Goal: Task Accomplishment & Management: Use online tool/utility

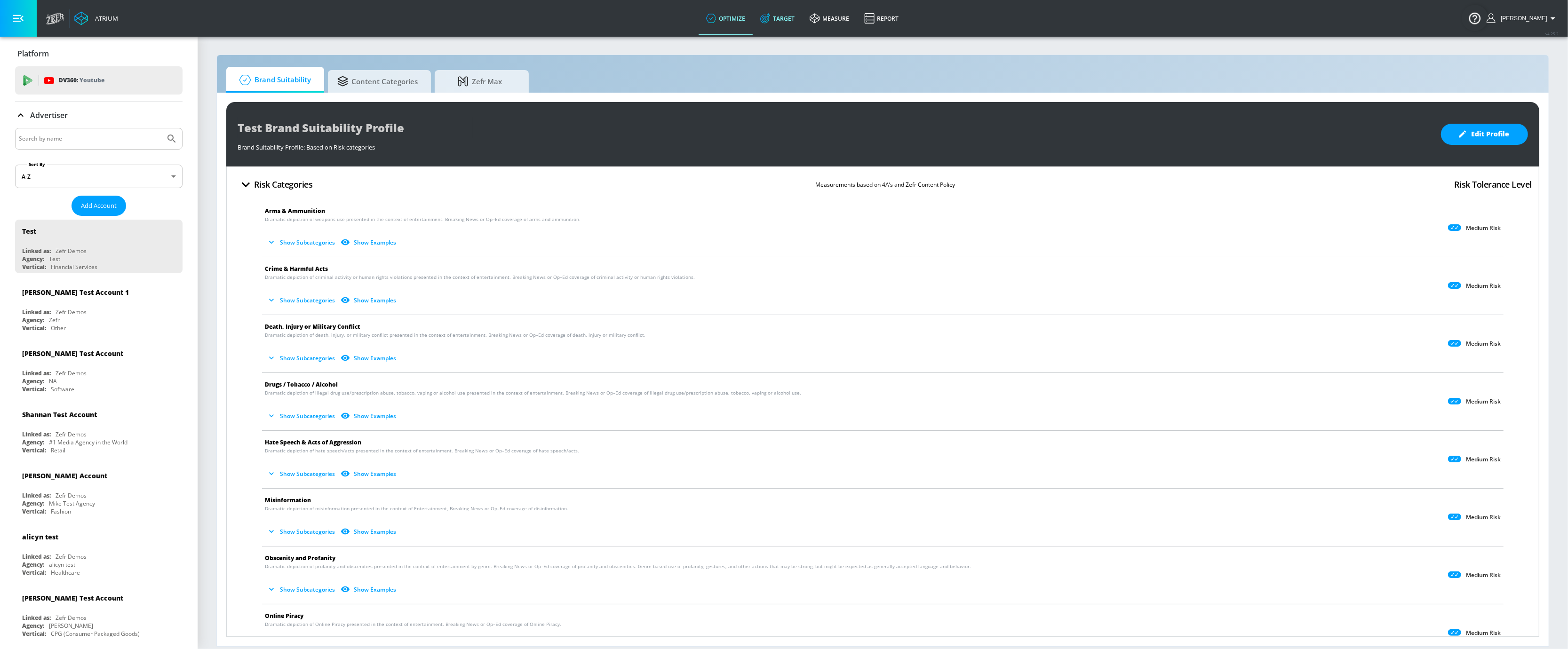
click at [787, 16] on link "Target" at bounding box center [777, 19] width 50 height 34
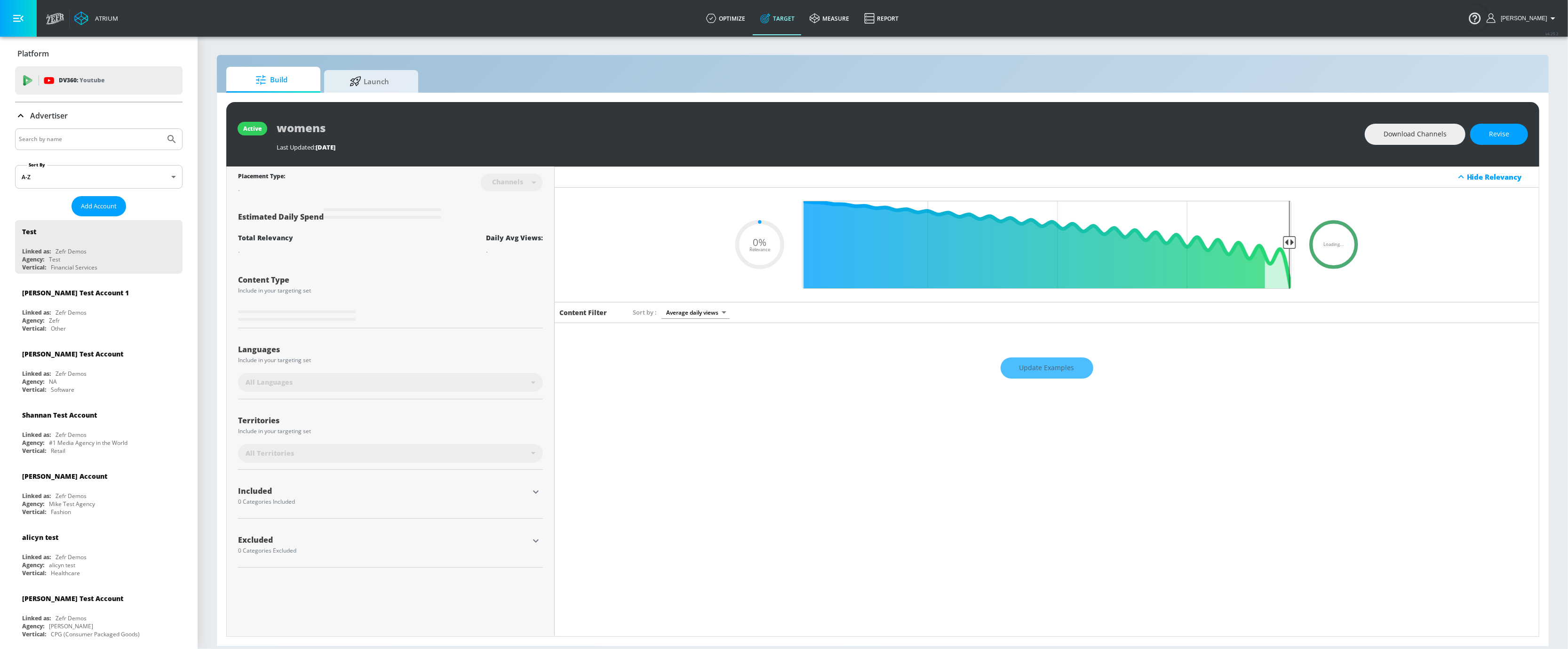
type input "0.6"
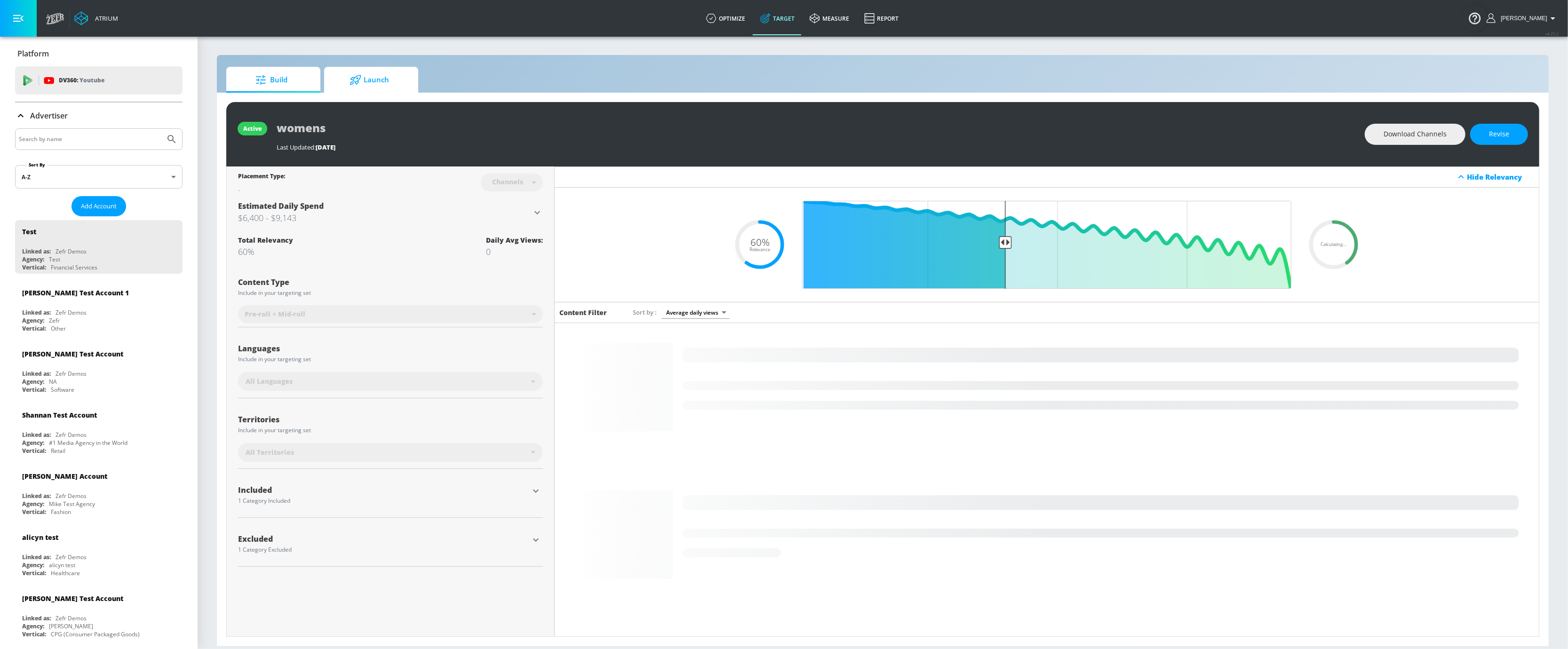
click at [390, 71] on span "Launch" at bounding box center [370, 79] width 71 height 23
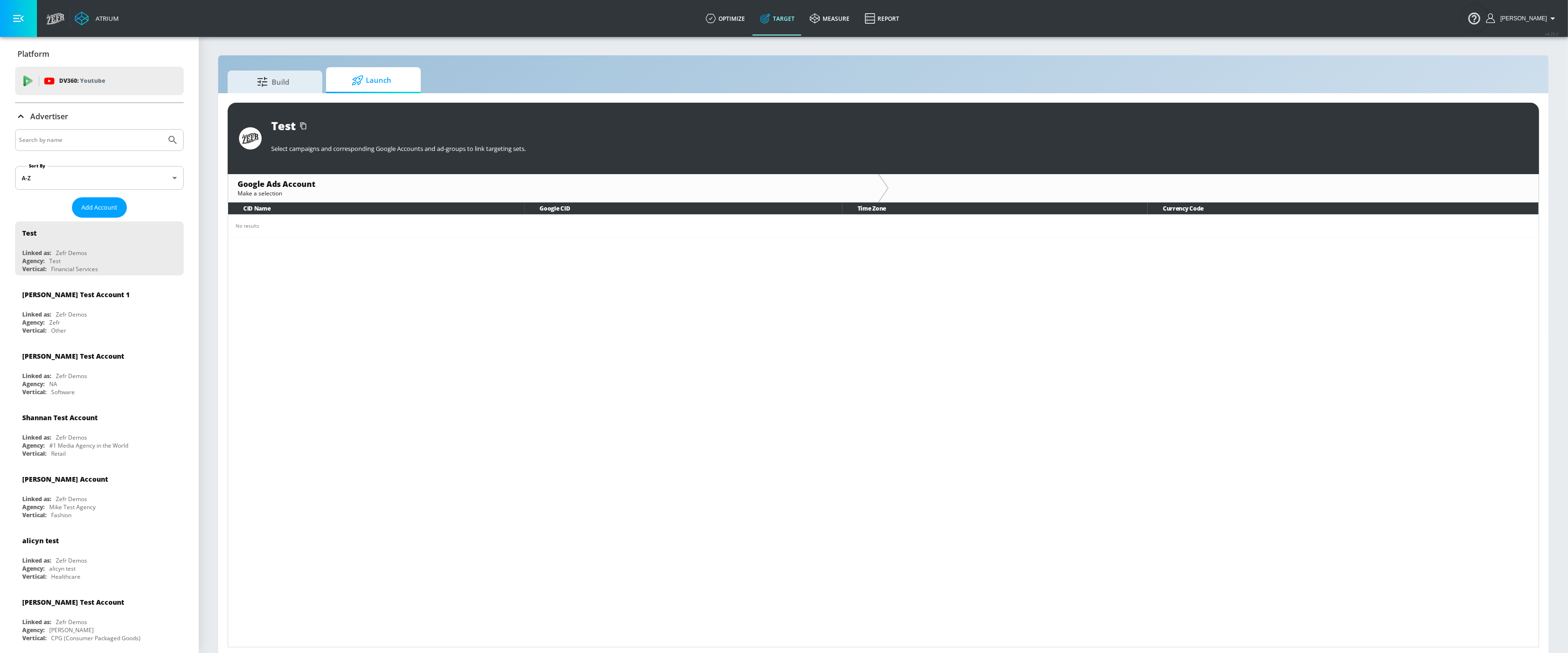
click at [66, 135] on input "Search by name" at bounding box center [91, 140] width 144 height 12
click at [163, 130] on button "Submit Search" at bounding box center [173, 140] width 21 height 21
click at [43, 312] on div "Linked as:" at bounding box center [36, 314] width 29 height 8
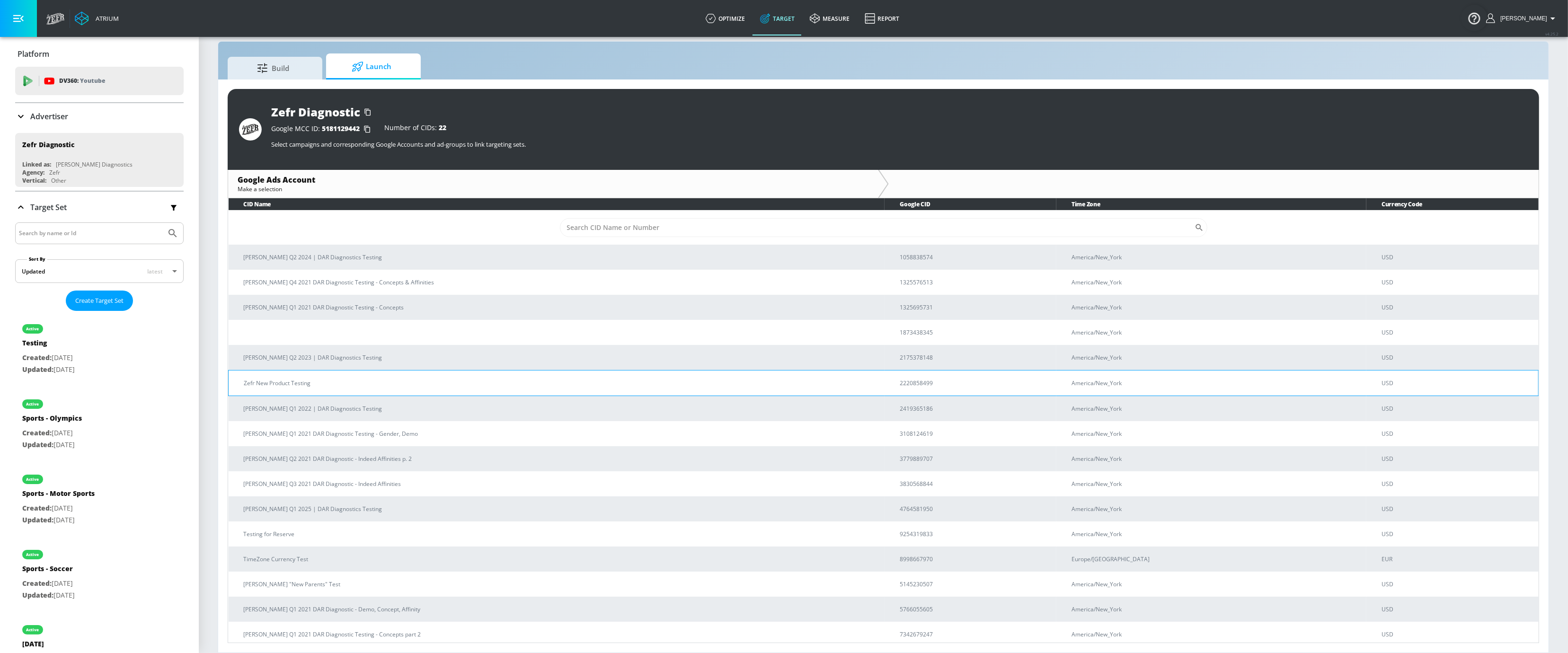
click at [295, 386] on p "Zefr New Product Testing" at bounding box center [560, 383] width 634 height 10
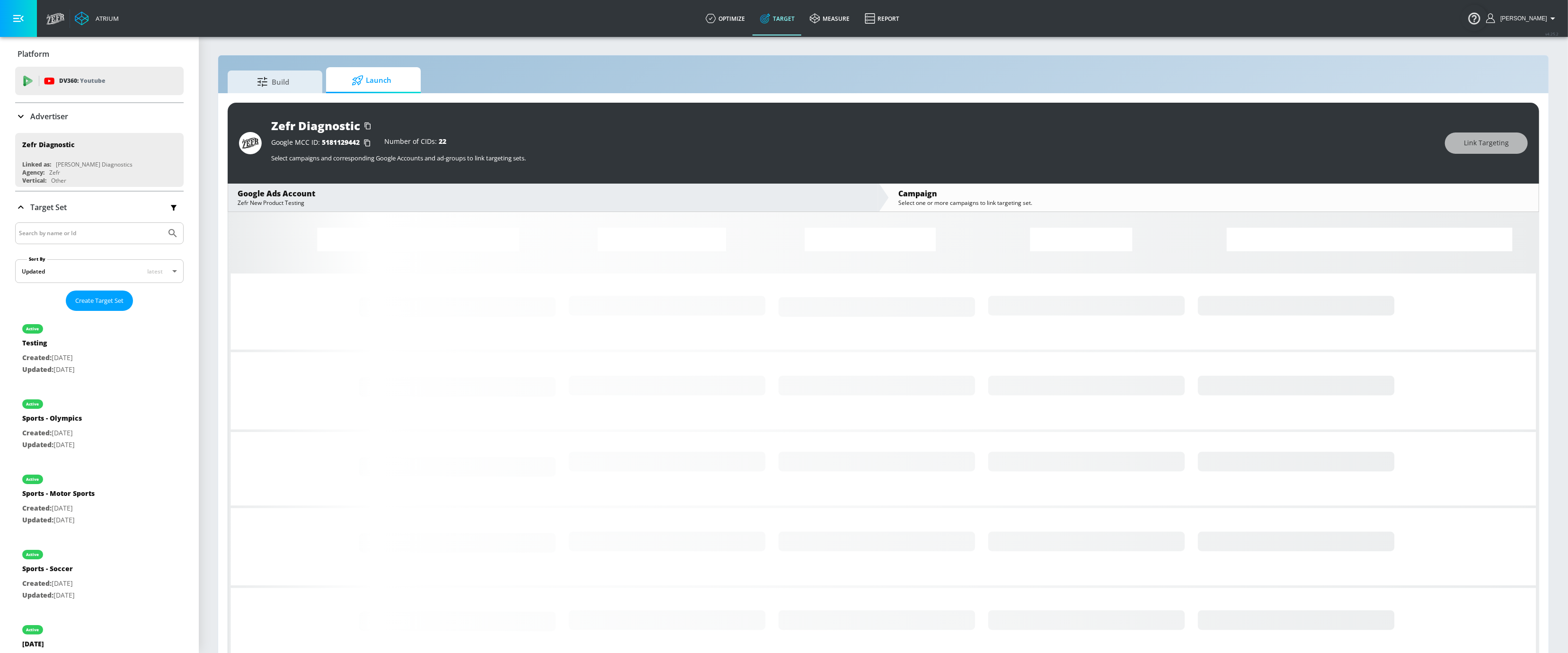
click at [635, 69] on div "Build Launch" at bounding box center [883, 80] width 1312 height 26
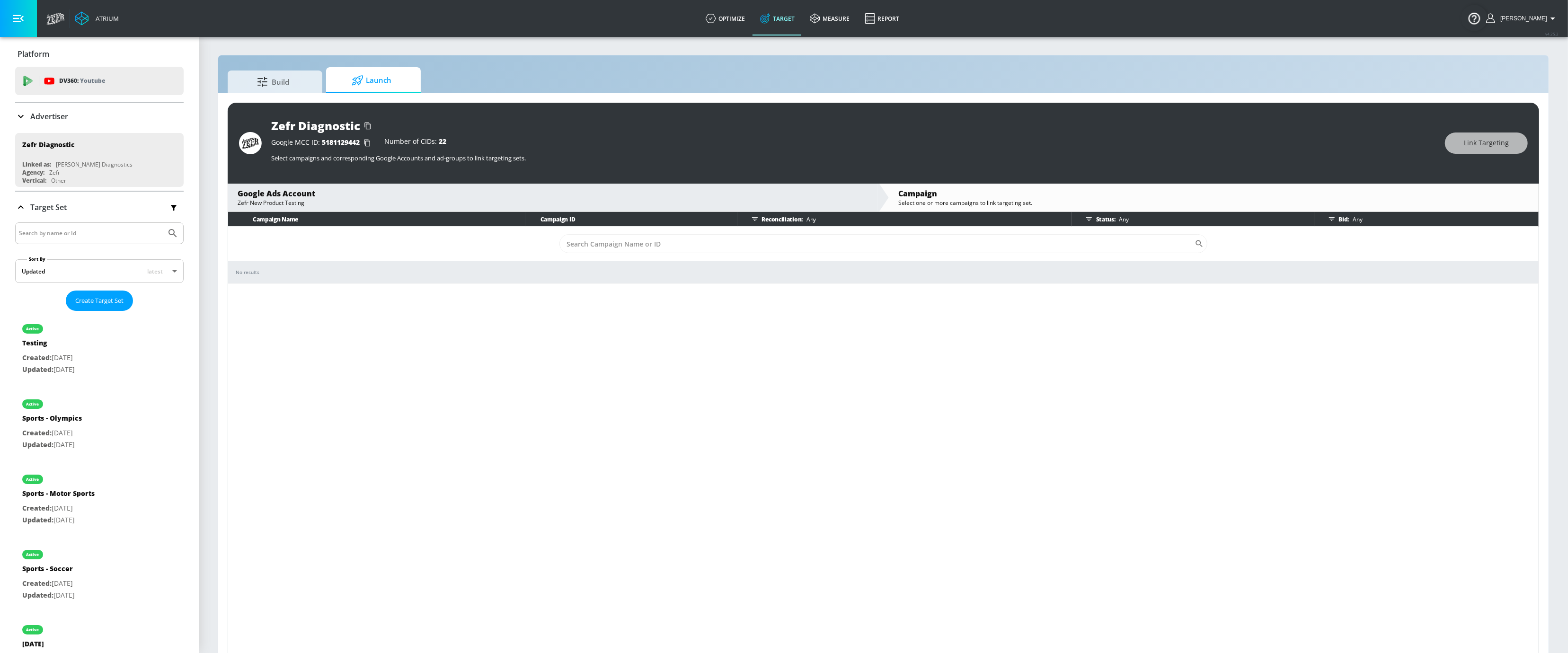
click at [69, 120] on div "Advertiser" at bounding box center [99, 116] width 169 height 12
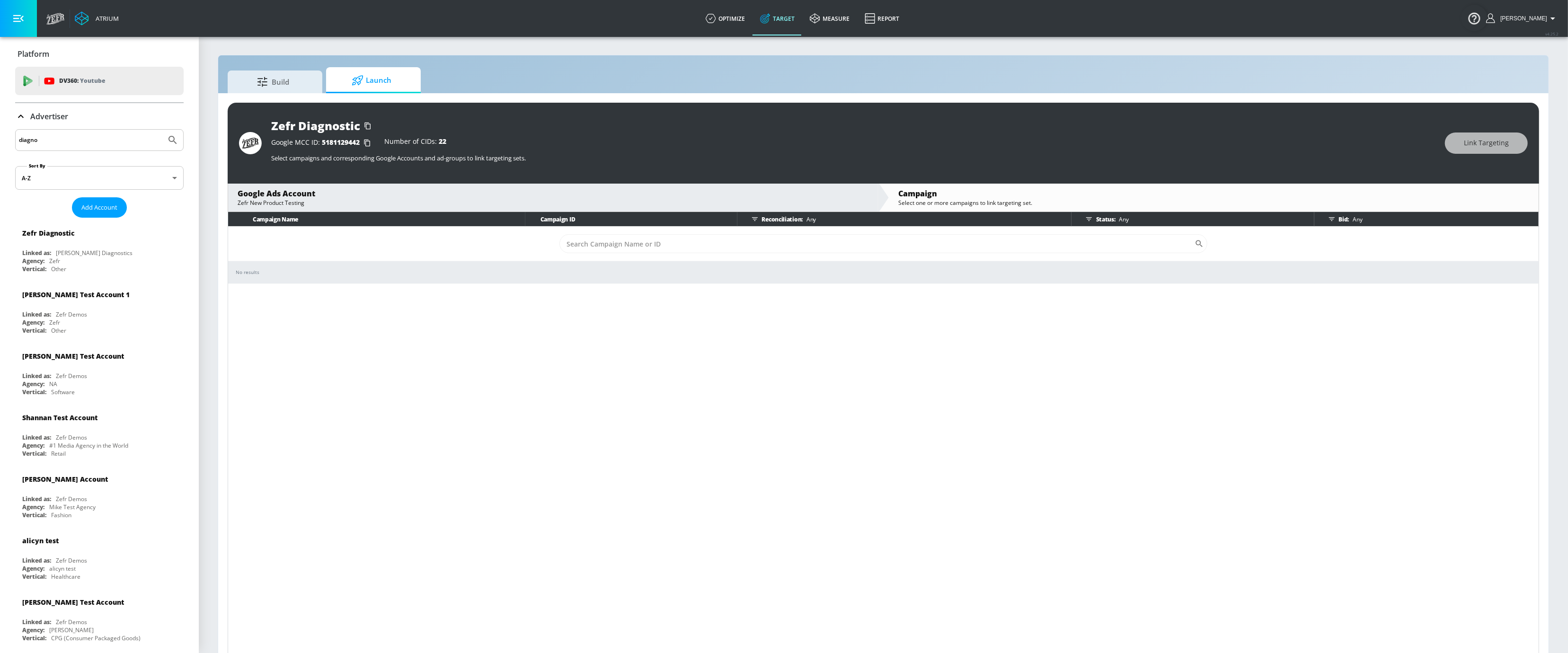
click at [77, 145] on input "diagno" at bounding box center [91, 140] width 144 height 12
click at [77, 142] on input "diagno" at bounding box center [91, 140] width 144 height 12
type input "[PERSON_NAME]"
click at [163, 130] on button "Submit Search" at bounding box center [173, 140] width 21 height 21
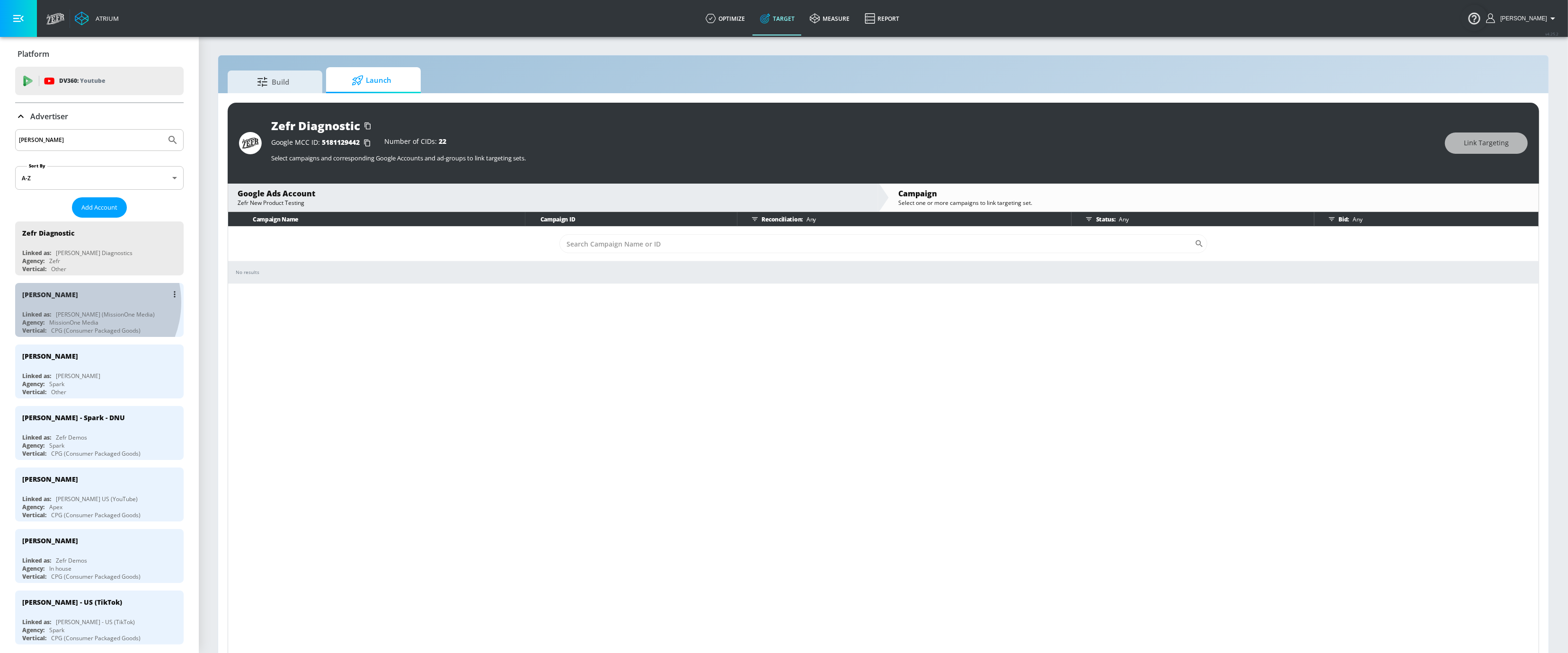
click at [84, 303] on div "[PERSON_NAME]" at bounding box center [102, 294] width 159 height 23
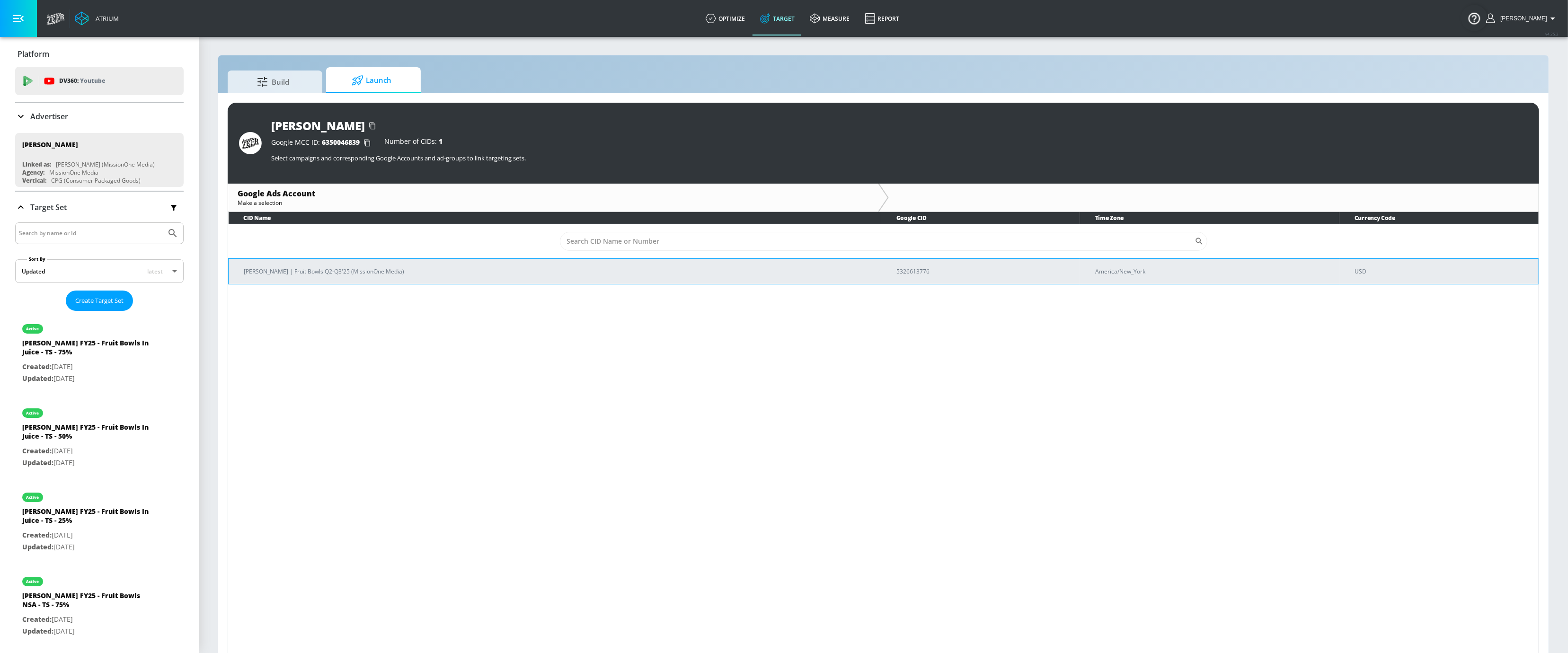
click at [298, 269] on p "[PERSON_NAME] | Fruit Bowls Q2-Q3'25 (MissionOne Media)" at bounding box center [559, 271] width 630 height 10
